Goal: Information Seeking & Learning: Check status

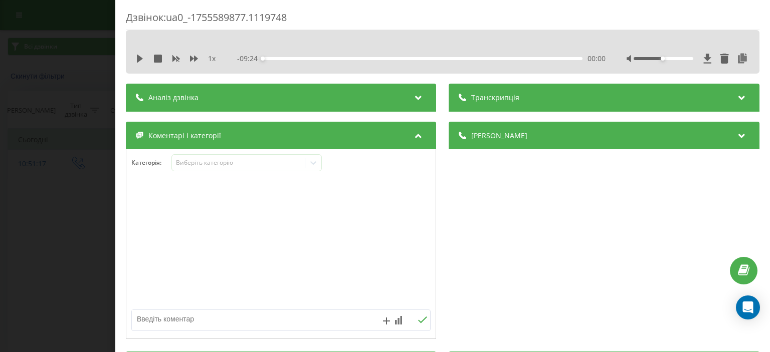
click at [10, 266] on div "Дзвінок : ua0_-1755589877.1119748 1 x - 09:24 00:00 00:00 Транскрипція Для AI-а…" at bounding box center [385, 176] width 770 height 352
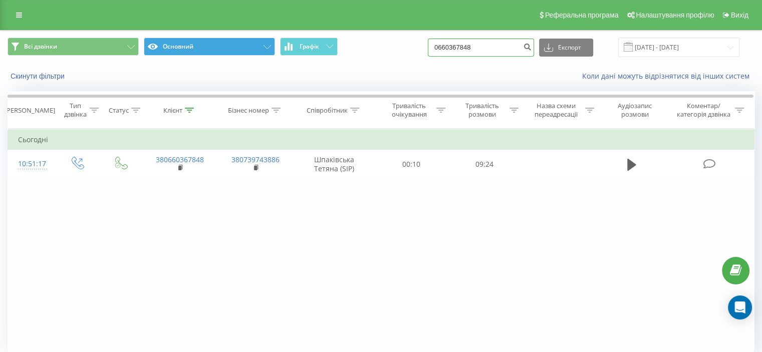
drag, startPoint x: 507, startPoint y: 54, endPoint x: 234, endPoint y: 50, distance: 272.1
click at [234, 50] on div "Всі дзвінки Основний Графік 0660367848 Експорт .csv .xls .xlsx [DATE] - [DATE]" at bounding box center [381, 48] width 747 height 20
paste input "[PHONE_NUMBER]"
click at [460, 48] on input "[PHONE_NUMBER]" at bounding box center [481, 48] width 106 height 18
type input "0977550584"
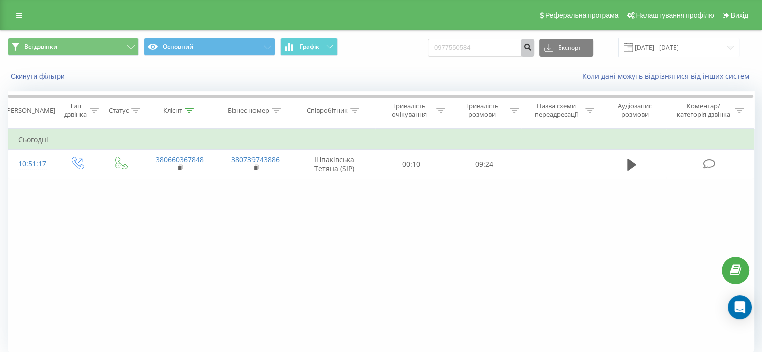
click at [534, 42] on button "submit" at bounding box center [528, 48] width 14 height 18
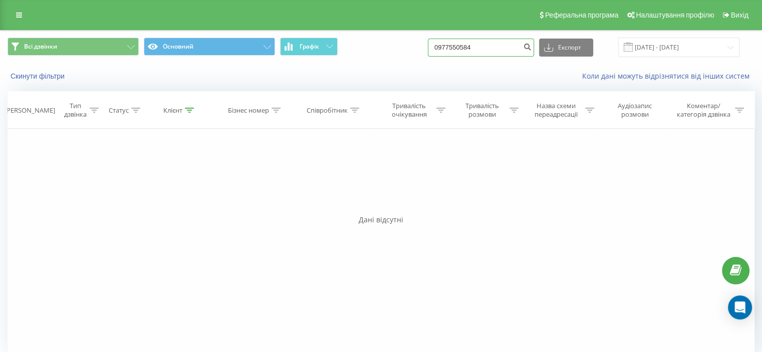
drag, startPoint x: 492, startPoint y: 47, endPoint x: 307, endPoint y: 57, distance: 185.6
click at [317, 55] on div "Всі дзвінки Основний Графік 0977550584 Експорт .csv .xls .xlsx 19.05.2025 - 19.…" at bounding box center [381, 48] width 747 height 20
paste input "0977550584"
type input "0977550584"
click at [532, 49] on icon "submit" at bounding box center [527, 46] width 9 height 6
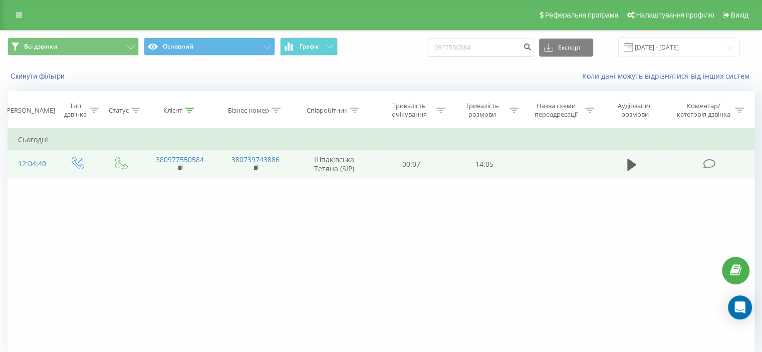
click at [709, 166] on icon at bounding box center [709, 164] width 13 height 11
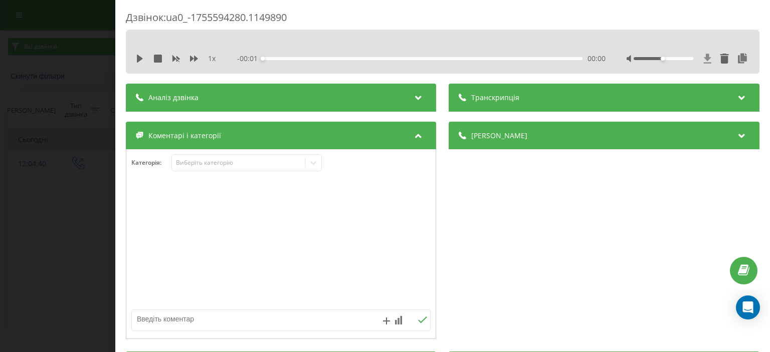
click at [703, 57] on icon at bounding box center [707, 59] width 8 height 10
